Goal: Transaction & Acquisition: Download file/media

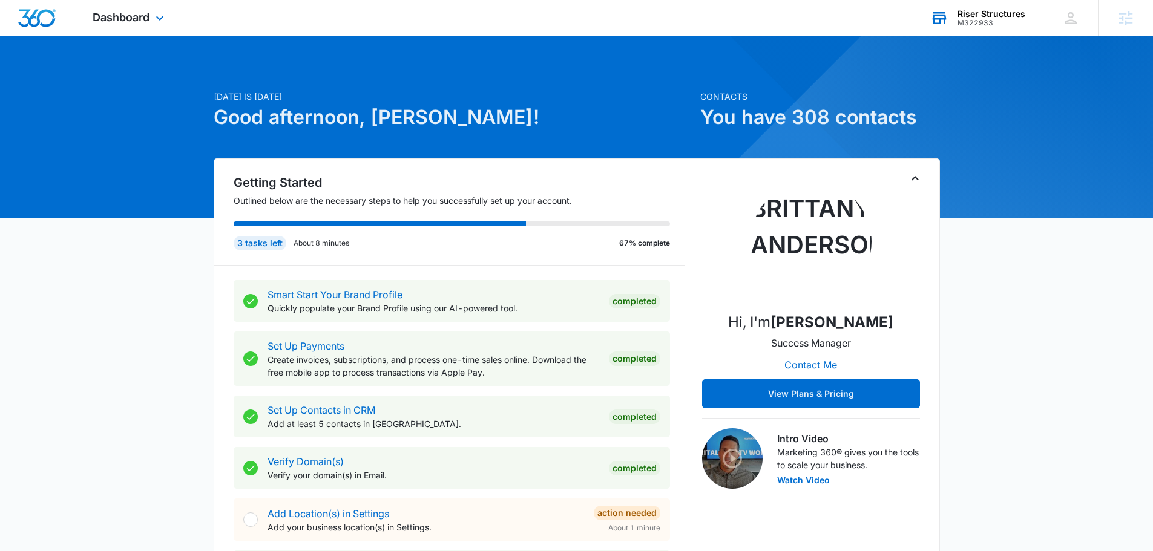
click at [992, 21] on div "M322933" at bounding box center [991, 23] width 68 height 8
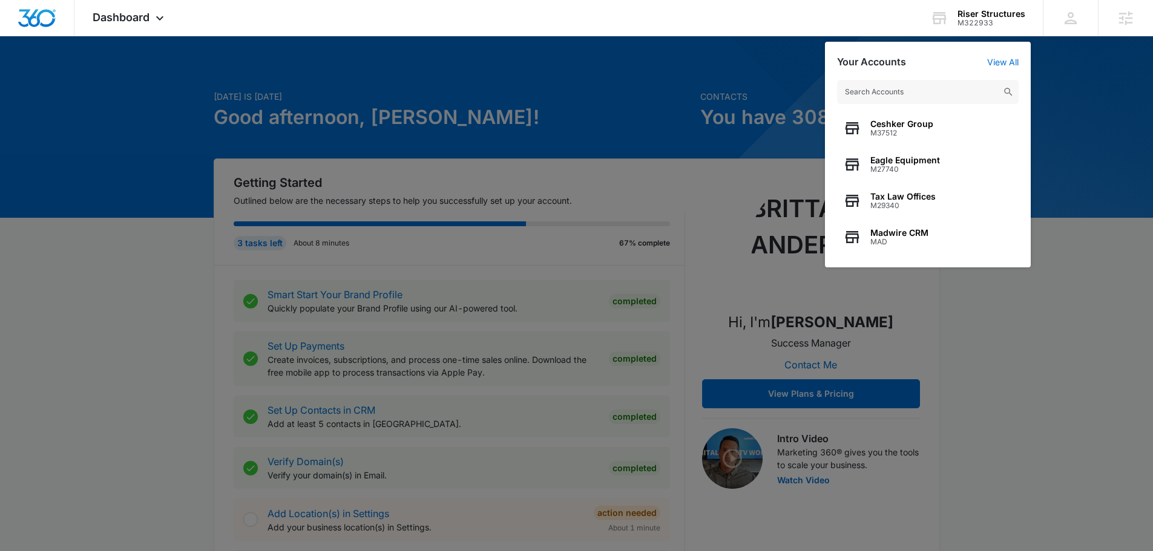
click at [132, 199] on div at bounding box center [576, 275] width 1153 height 551
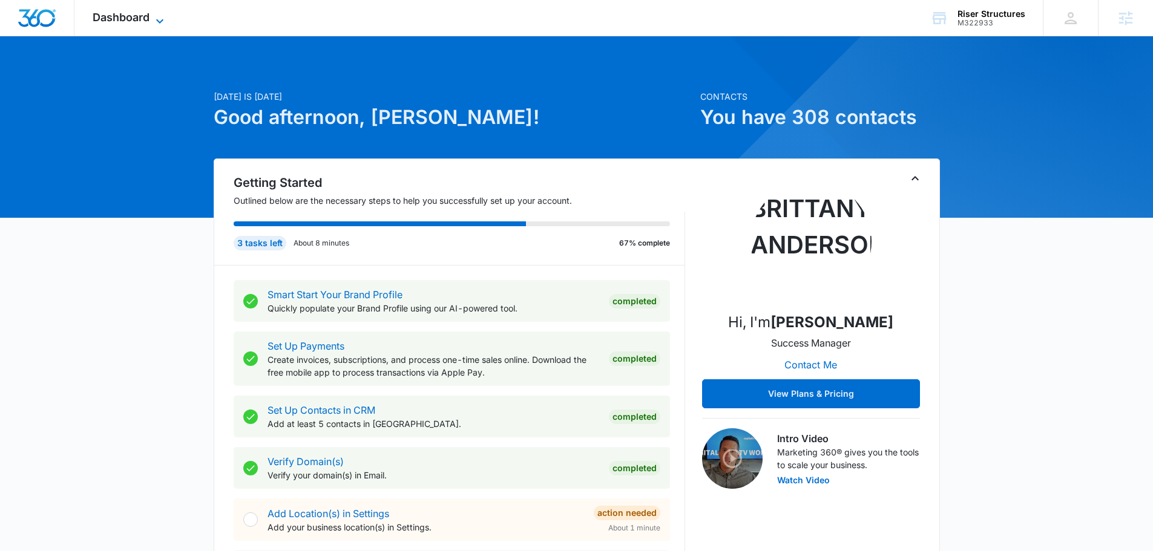
click at [125, 15] on span "Dashboard" at bounding box center [121, 17] width 57 height 13
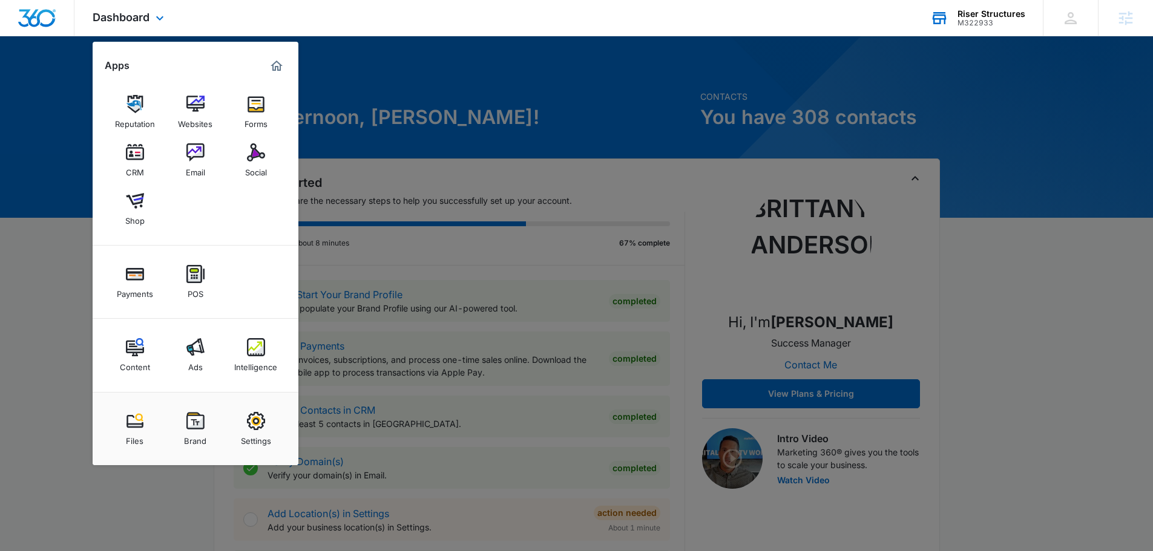
click at [1010, 15] on div "Riser Structures" at bounding box center [991, 14] width 68 height 10
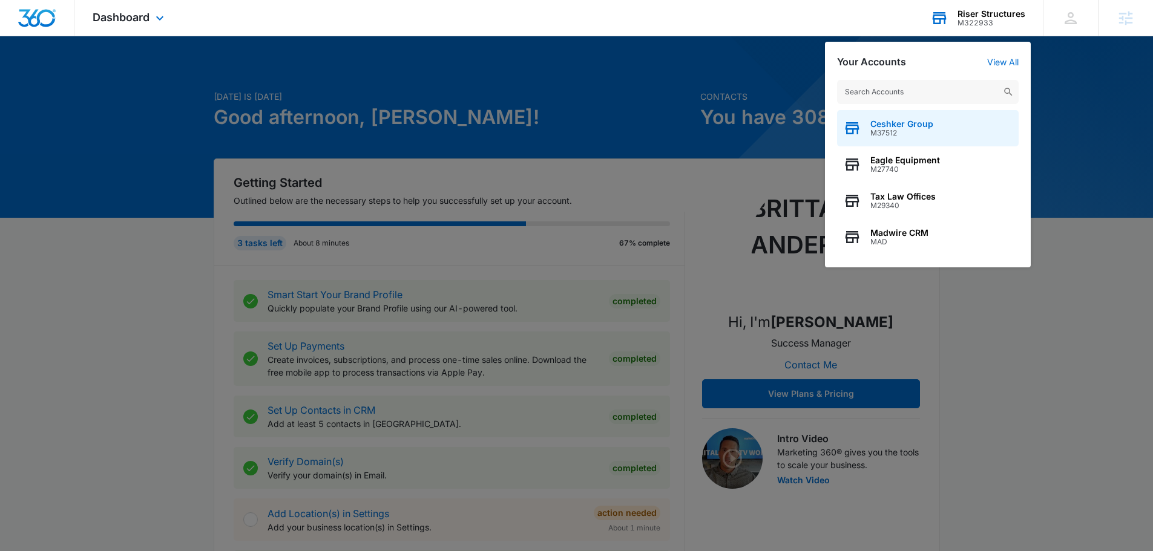
click at [960, 130] on div "Ceshker Group M37512" at bounding box center [927, 128] width 181 height 36
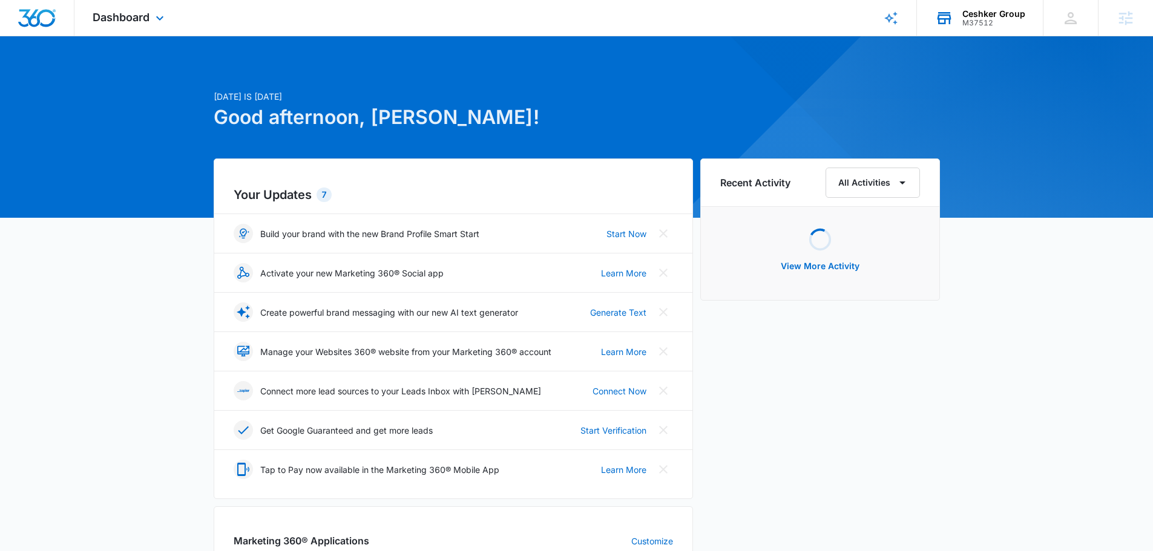
click at [131, 26] on div "Dashboard Apps Reputation Websites Forms CRM Email Social Shop Payments POS Con…" at bounding box center [129, 18] width 111 height 36
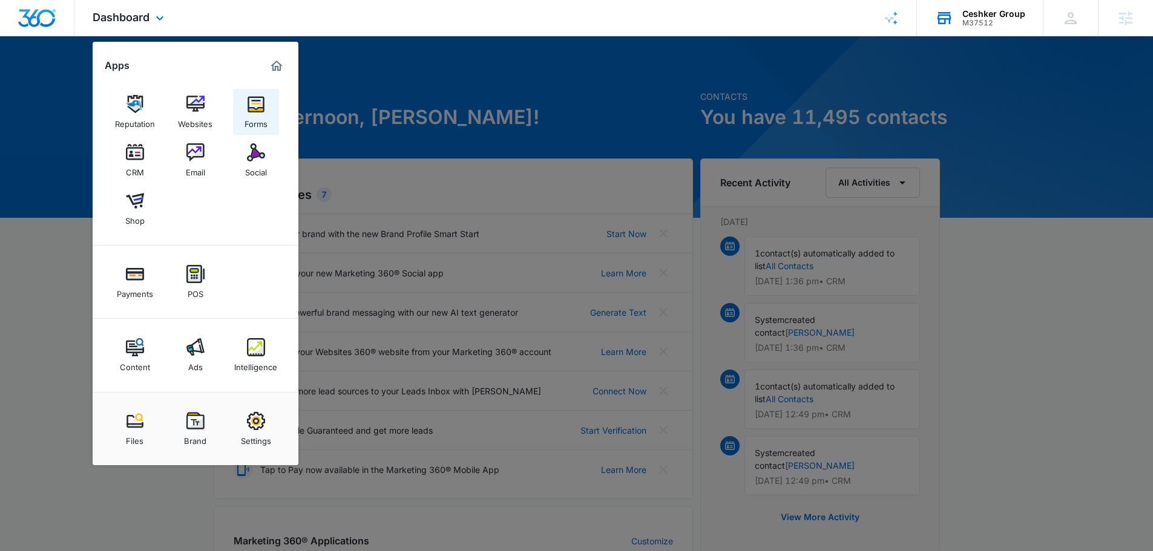
click at [249, 108] on img at bounding box center [256, 104] width 18 height 18
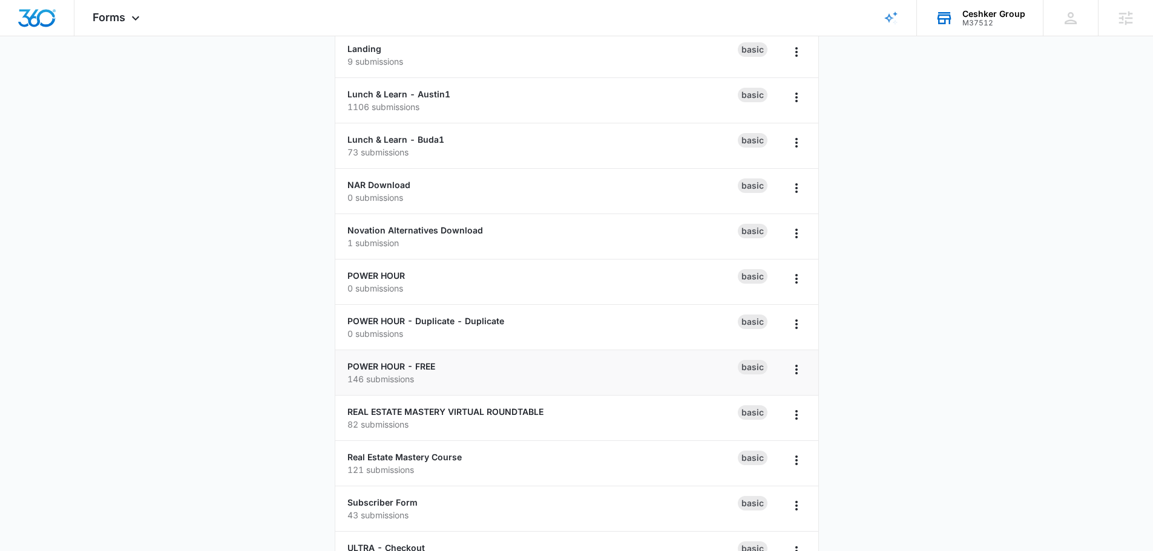
click at [379, 358] on li "POWER HOUR - FREE 146 submissions Basic" at bounding box center [576, 372] width 483 height 45
click at [384, 364] on link "POWER HOUR - FREE" at bounding box center [391, 366] width 88 height 10
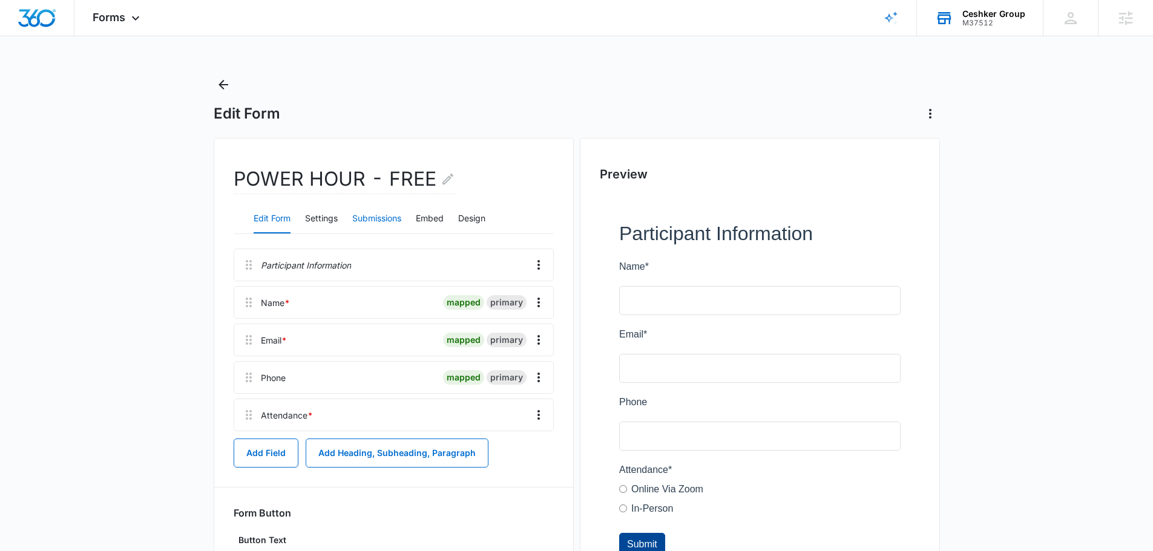
click at [389, 218] on button "Submissions" at bounding box center [376, 218] width 49 height 29
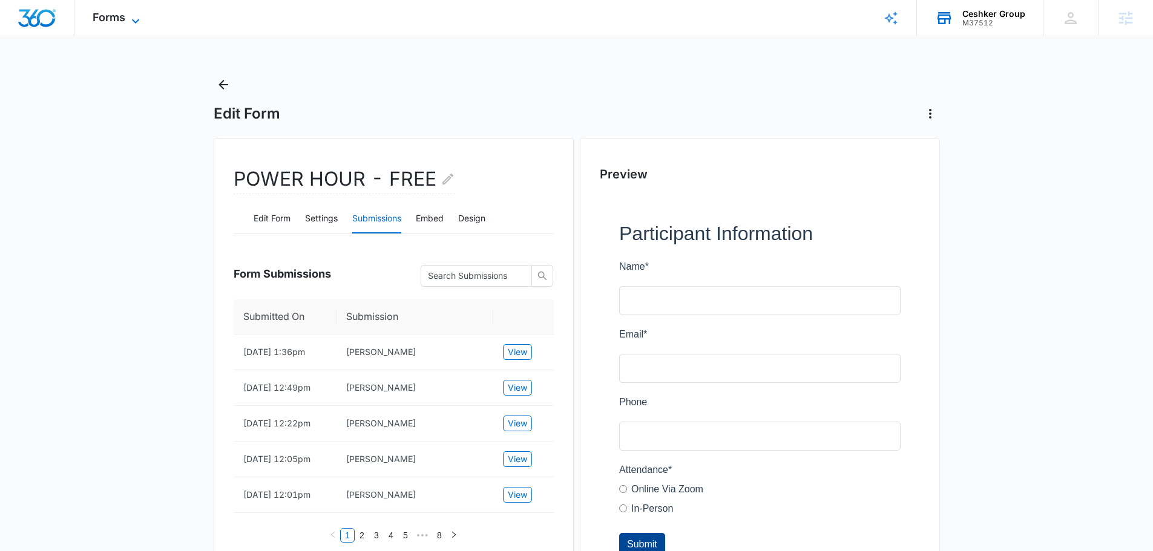
click at [129, 19] on icon at bounding box center [135, 21] width 15 height 15
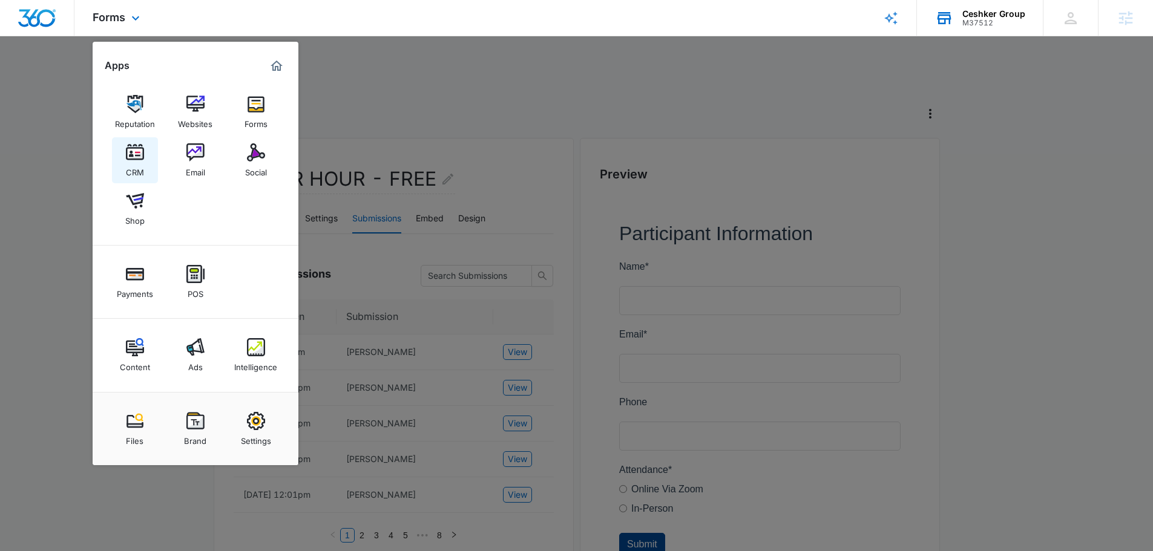
click at [140, 162] on div "CRM" at bounding box center [135, 170] width 18 height 16
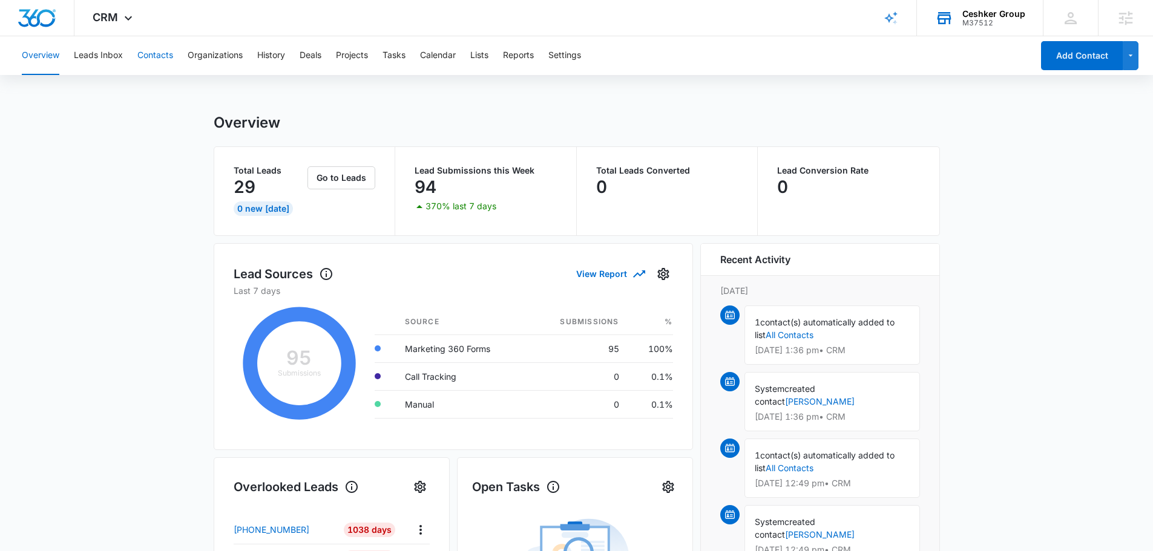
click at [157, 60] on button "Contacts" at bounding box center [155, 55] width 36 height 39
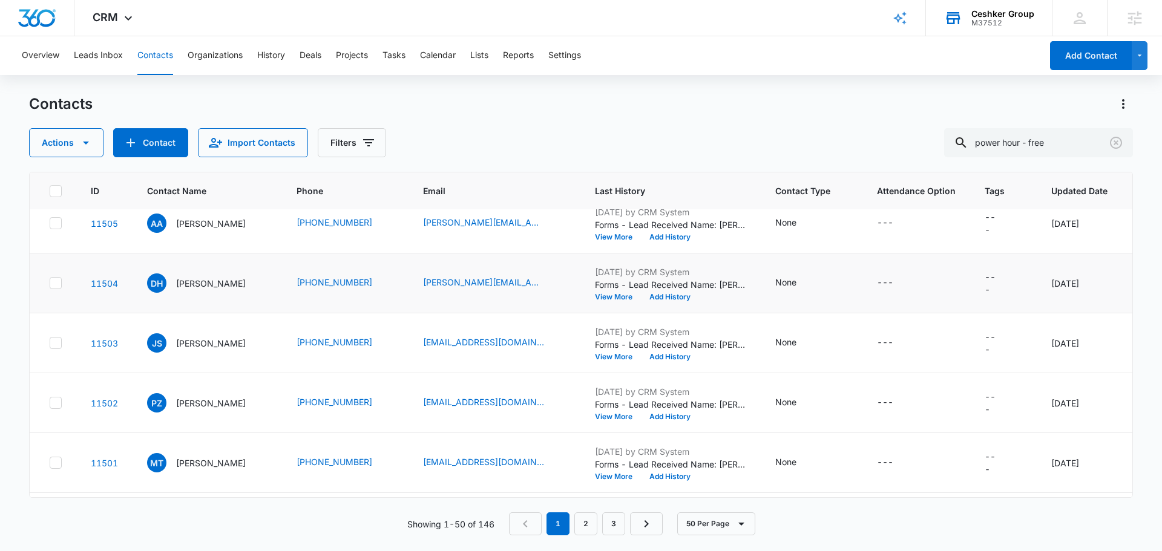
scroll to position [121, 0]
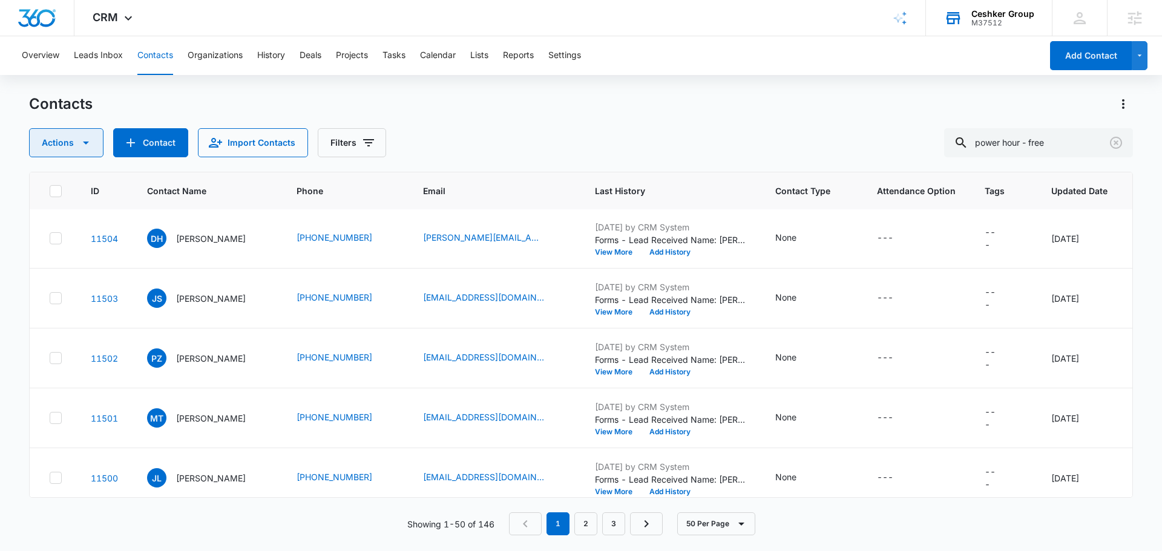
click at [86, 135] on button "Actions" at bounding box center [66, 142] width 74 height 29
drag, startPoint x: 586, startPoint y: 120, endPoint x: 376, endPoint y: 139, distance: 210.2
click at [583, 120] on div "Contacts Actions Contact Import Contacts Filters power hour - free" at bounding box center [581, 125] width 1104 height 63
click at [58, 192] on icon at bounding box center [55, 191] width 11 height 11
click at [50, 191] on input "checkbox" at bounding box center [49, 191] width 1 height 1
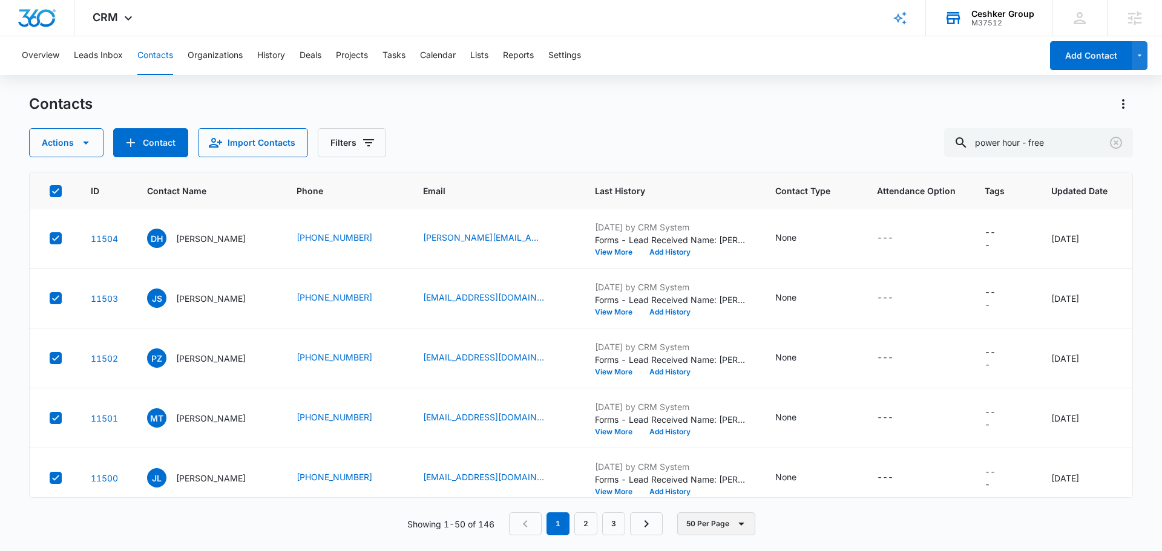
click at [730, 527] on button "50 Per Page" at bounding box center [716, 523] width 78 height 23
click at [851, 509] on div "ID Contact Name Phone Email Last History Contact Type Attendance Option Tags Up…" at bounding box center [581, 354] width 1104 height 364
click at [58, 189] on icon at bounding box center [55, 190] width 7 height 5
click at [50, 191] on input "checkbox" at bounding box center [49, 191] width 1 height 1
click at [1072, 154] on input "power hour - free" at bounding box center [1038, 142] width 189 height 29
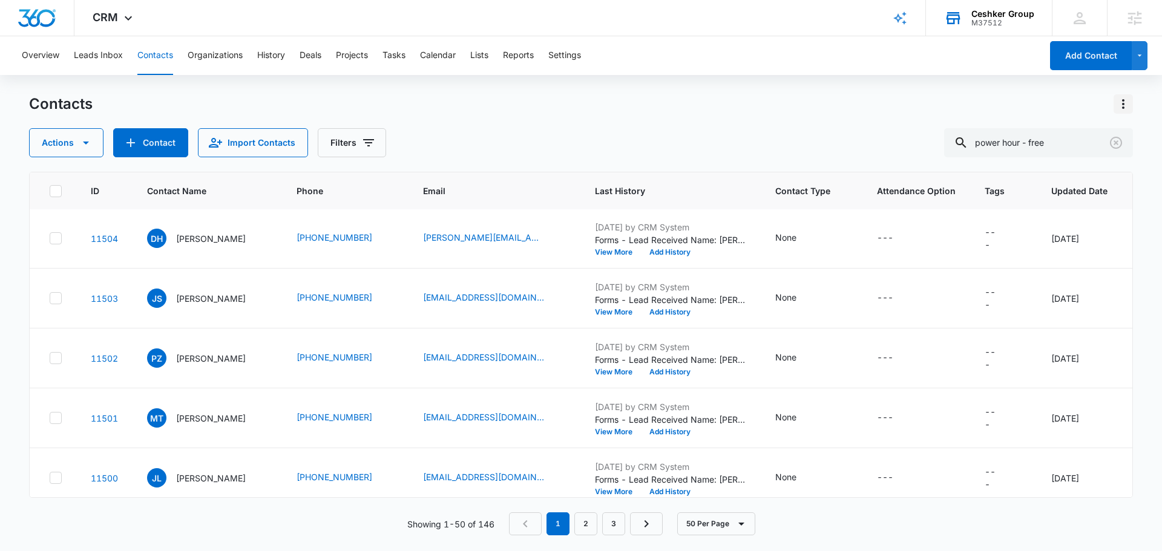
click at [1125, 109] on icon "Actions" at bounding box center [1123, 104] width 15 height 15
click at [1080, 171] on div "Export All Contacts" at bounding box center [1063, 174] width 80 height 8
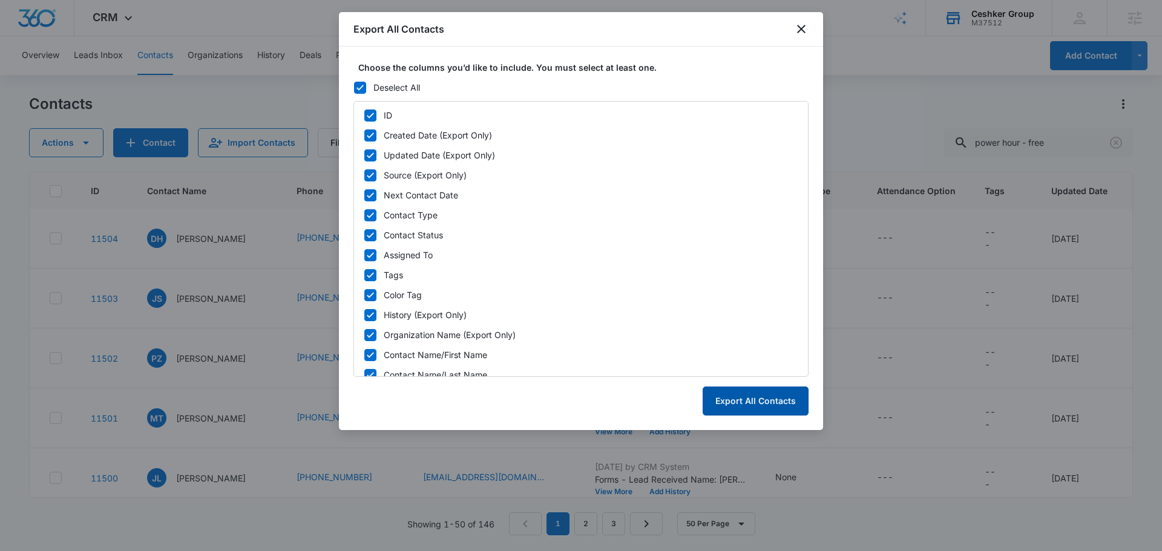
click at [777, 402] on button "Export All Contacts" at bounding box center [755, 401] width 106 height 29
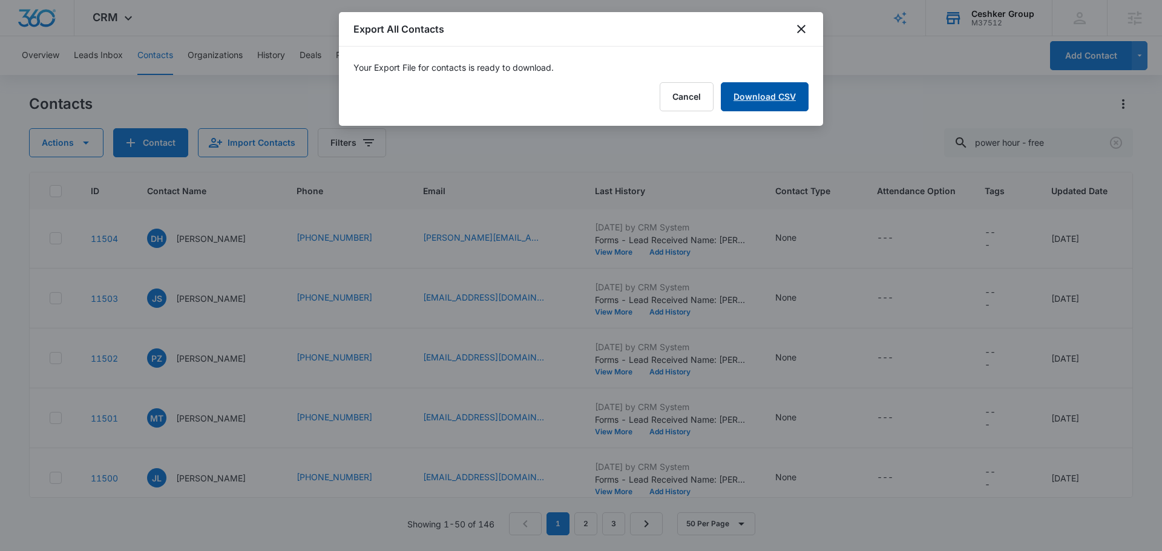
click at [747, 96] on link "Download CSV" at bounding box center [765, 96] width 88 height 29
click at [794, 103] on button "Finish" at bounding box center [782, 96] width 51 height 29
